Goal: Check status

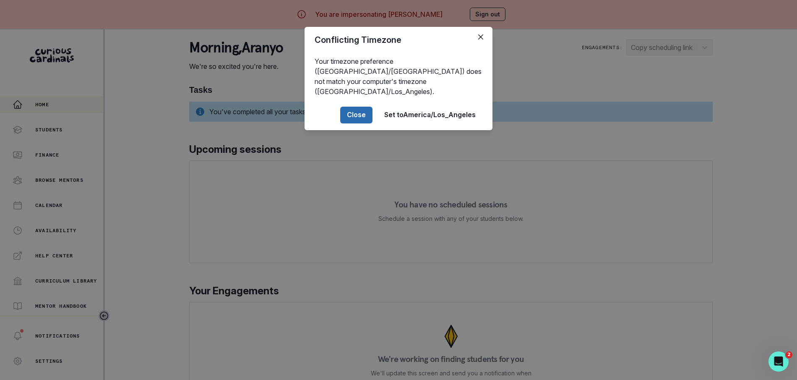
click at [365, 108] on button "Close" at bounding box center [356, 115] width 32 height 17
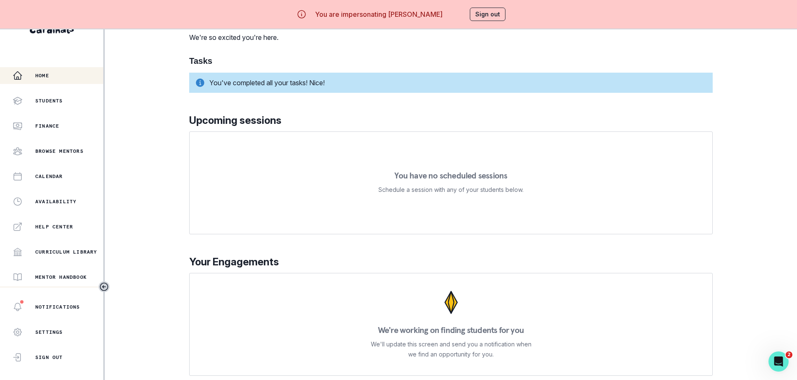
scroll to position [5, 0]
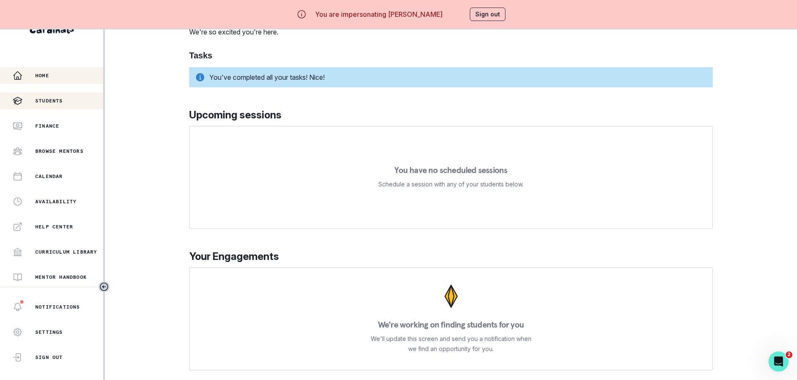
click at [55, 96] on div "Students" at bounding box center [58, 101] width 91 height 10
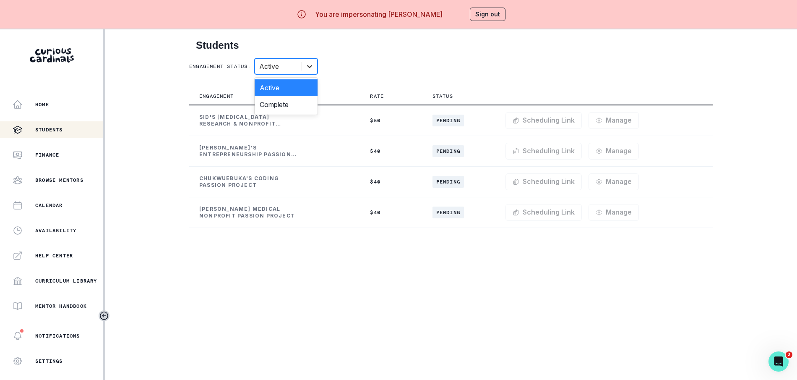
click at [314, 67] on icon at bounding box center [310, 66] width 8 height 8
click at [295, 111] on div "Complete" at bounding box center [286, 104] width 63 height 17
click at [312, 64] on icon at bounding box center [310, 66] width 8 height 8
click at [309, 105] on div "Complete" at bounding box center [286, 104] width 63 height 17
click at [314, 68] on icon at bounding box center [310, 66] width 8 height 8
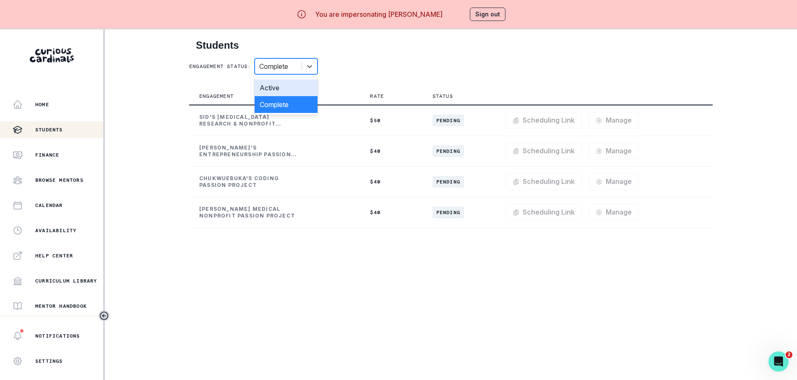
click at [298, 85] on div "Active" at bounding box center [286, 87] width 63 height 17
click at [372, 71] on div "Engagement status: option Active, selected. Select is focused ,type to refine l…" at bounding box center [451, 66] width 524 height 16
